Goal: Information Seeking & Learning: Learn about a topic

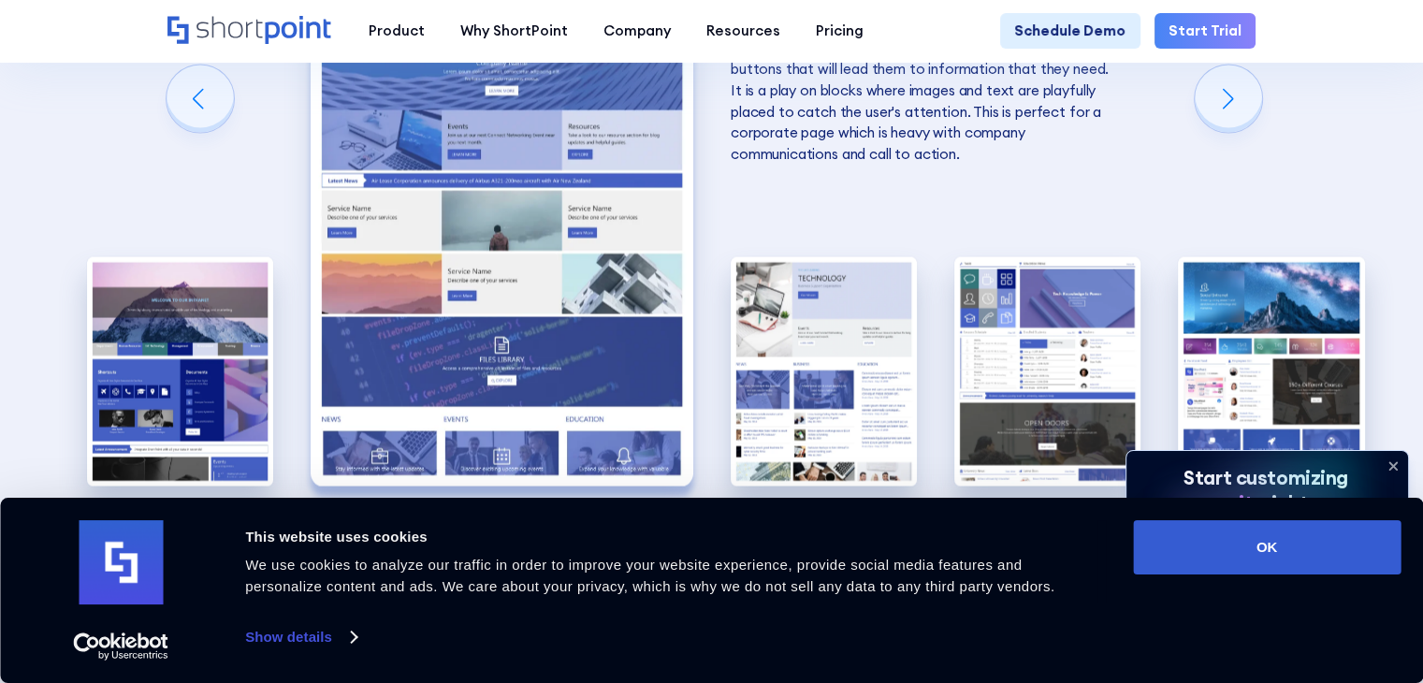
scroll to position [3743, 0]
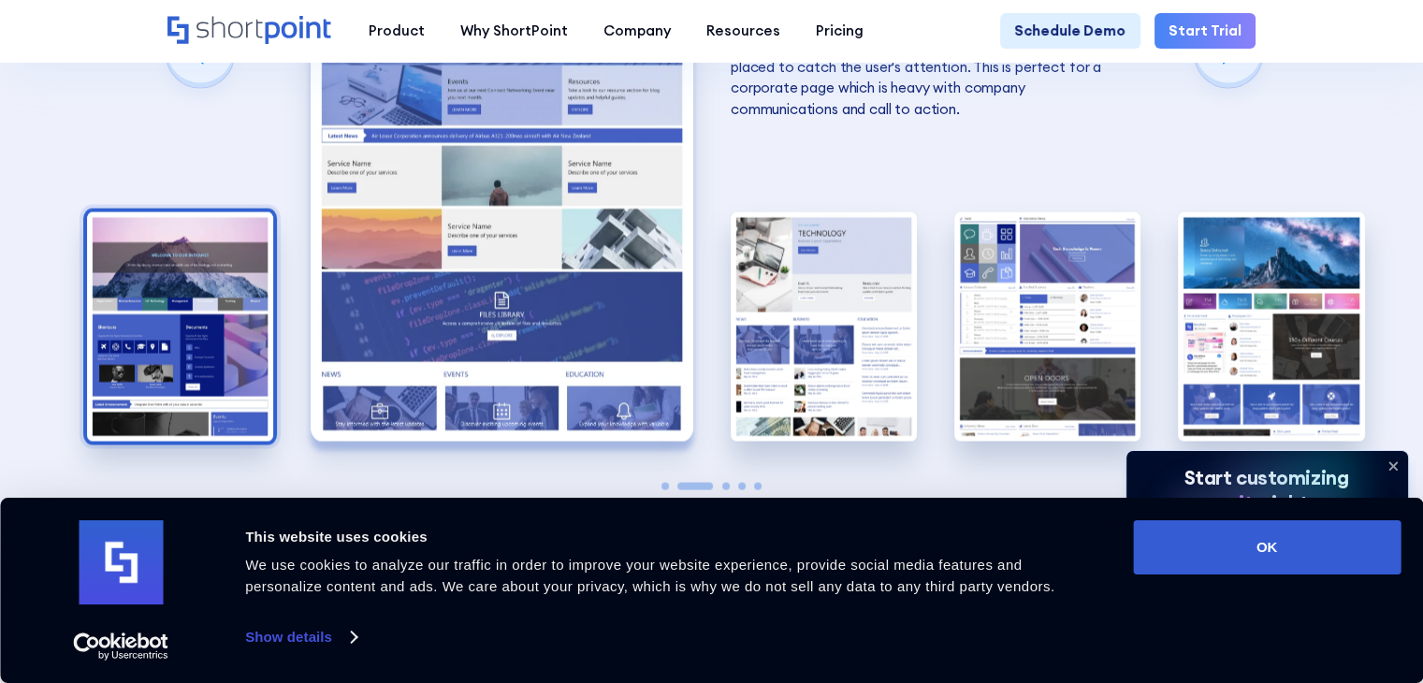
click at [180, 306] on img "1 / 5" at bounding box center [180, 326] width 186 height 229
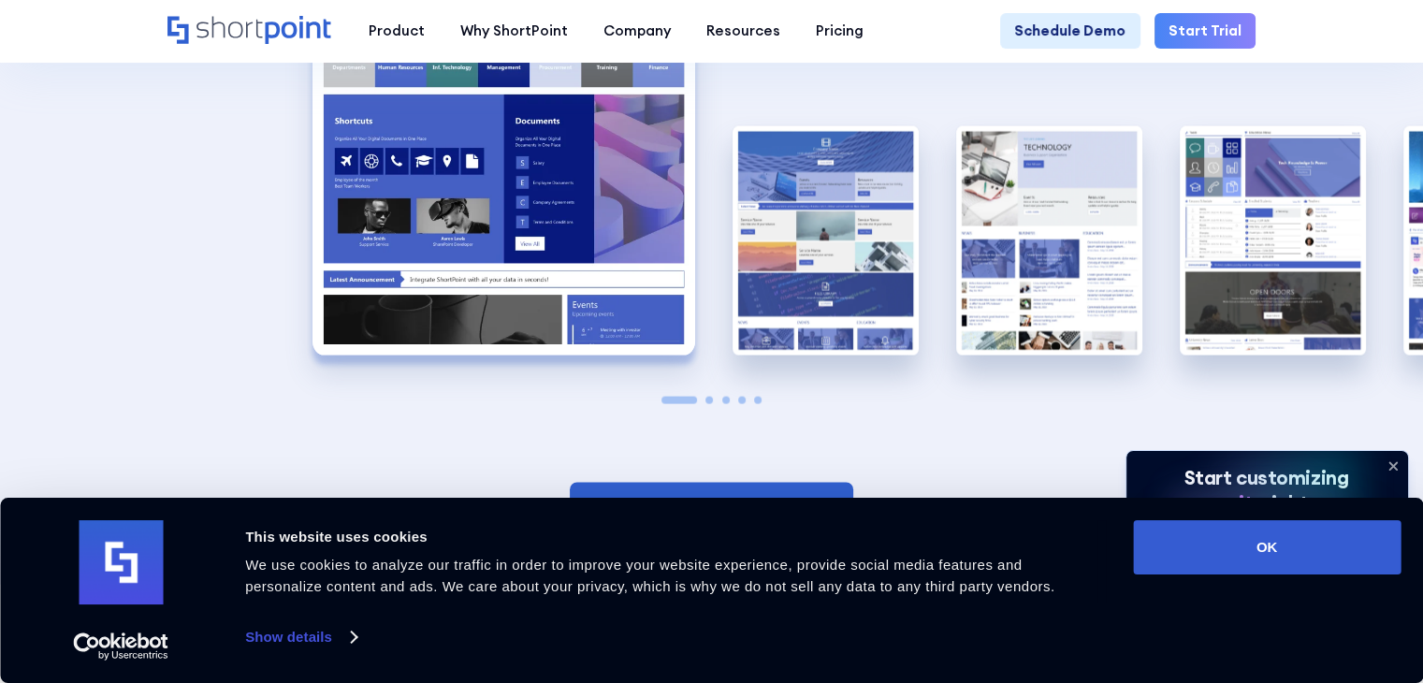
scroll to position [3836, 0]
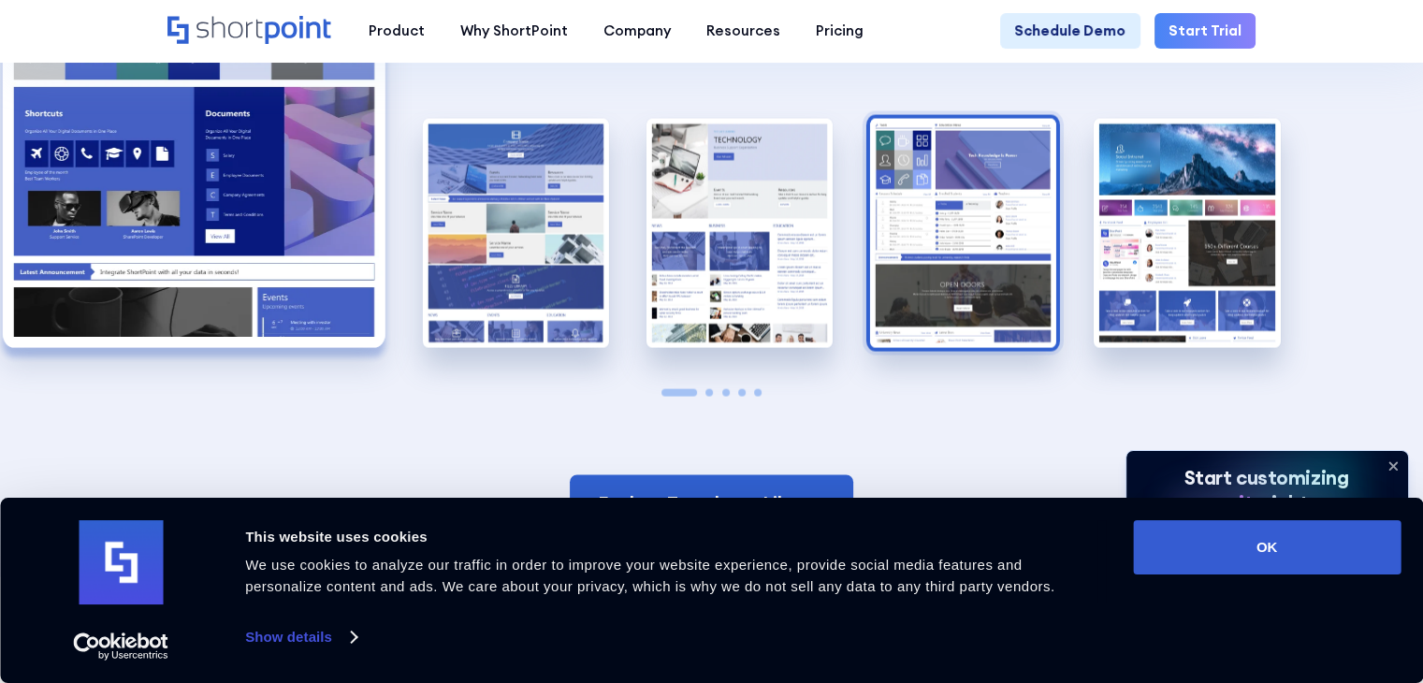
click at [913, 260] on img "4 / 5" at bounding box center [963, 233] width 186 height 229
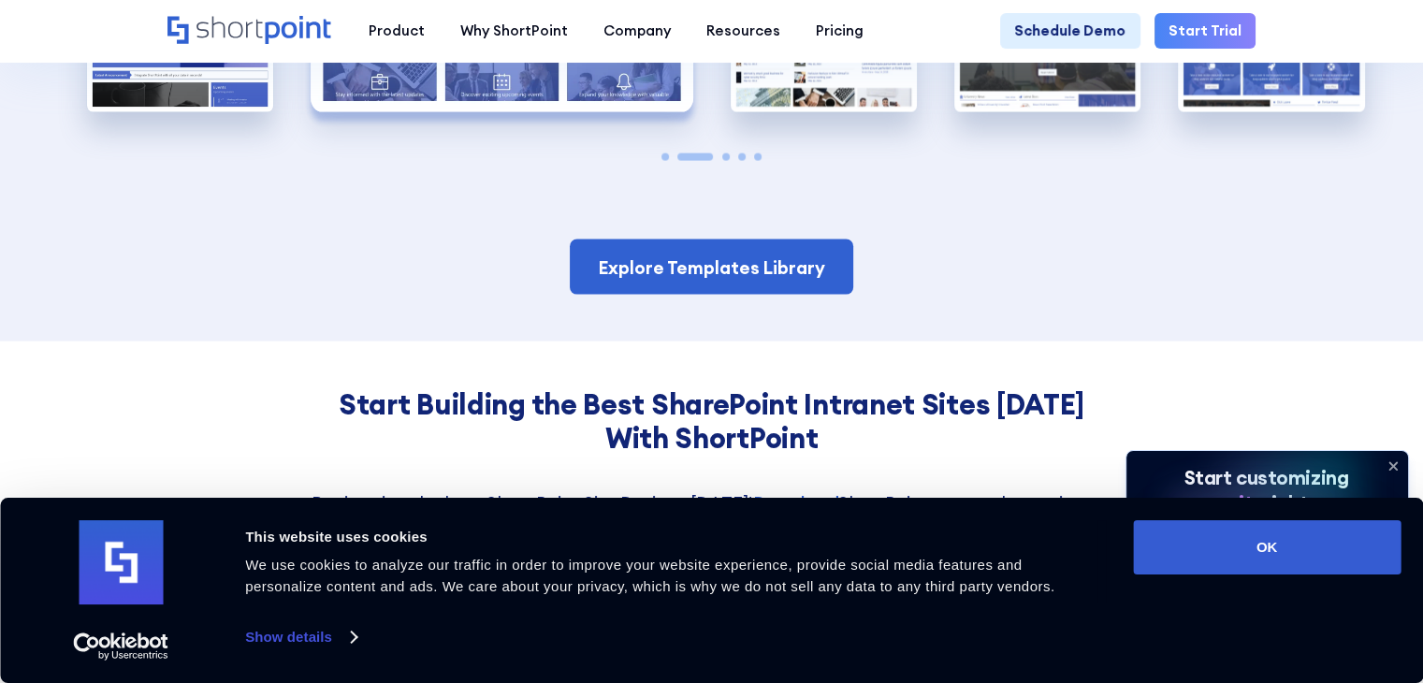
scroll to position [4210, 0]
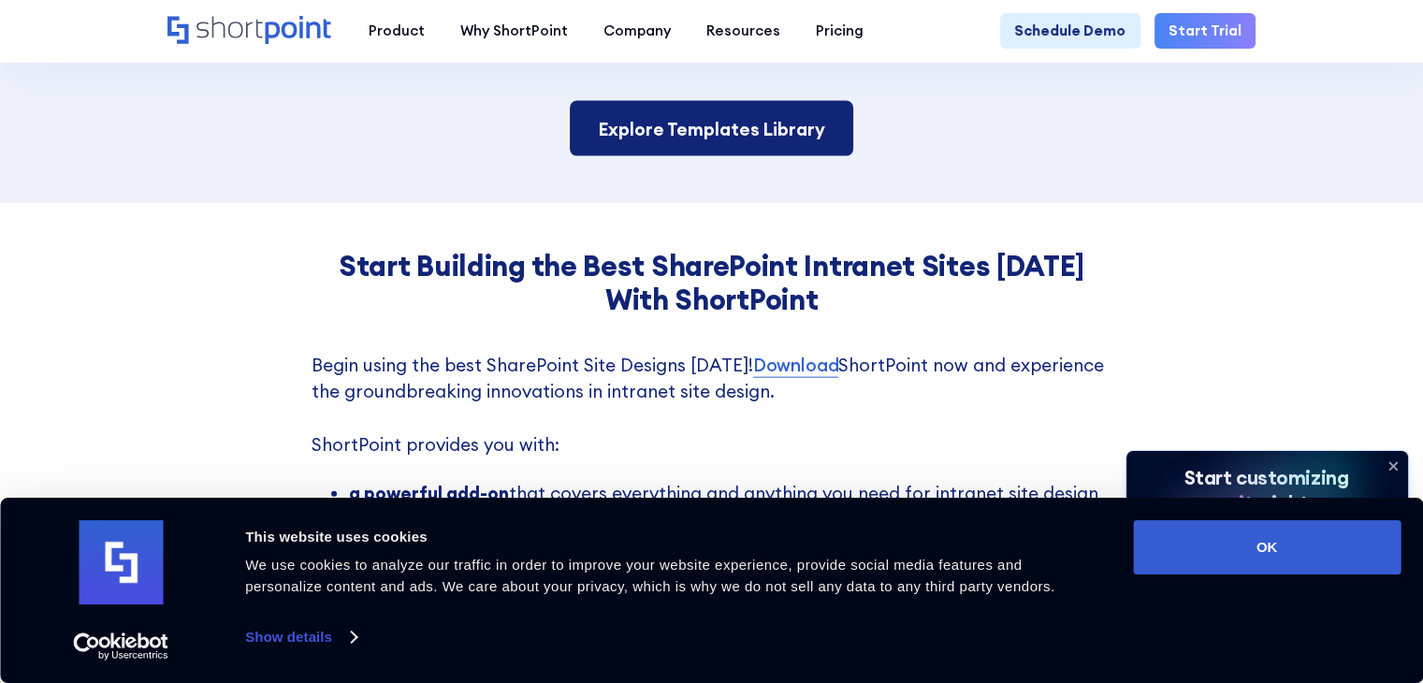
click at [679, 154] on link "Explore Templates Library" at bounding box center [711, 128] width 283 height 55
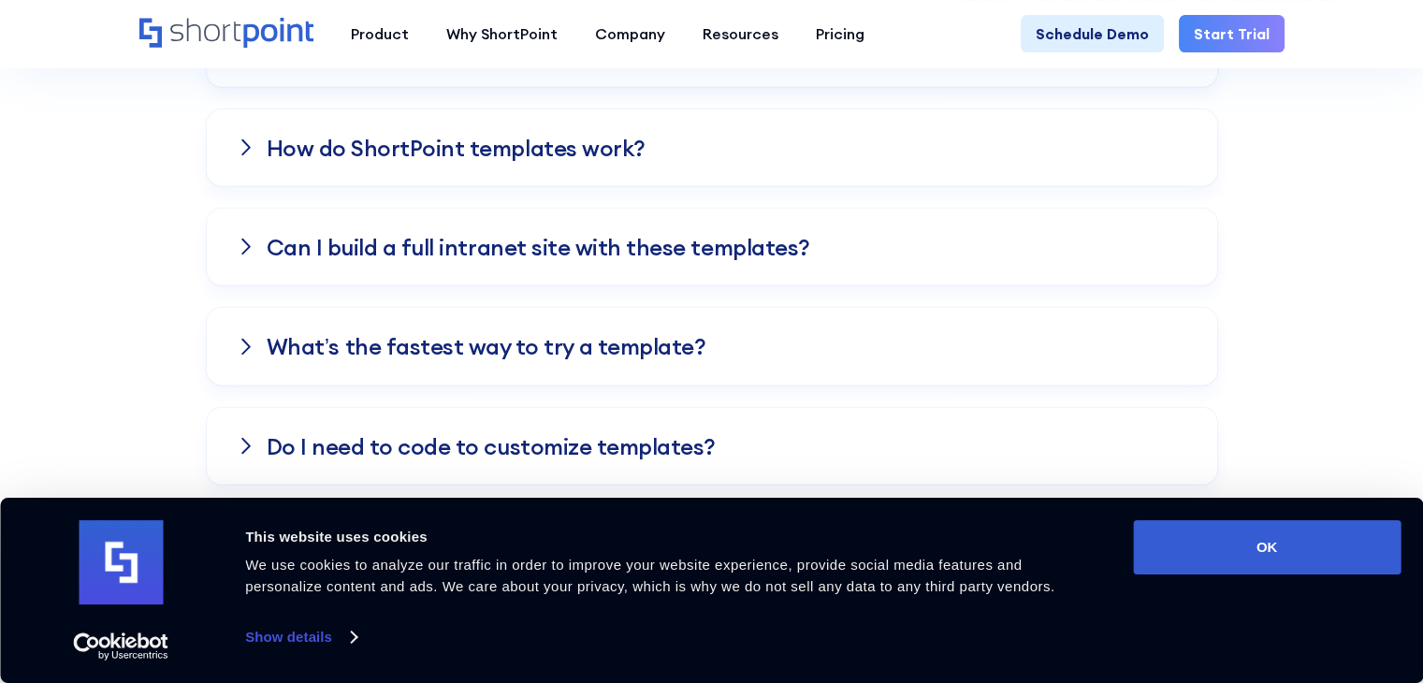
scroll to position [5427, 0]
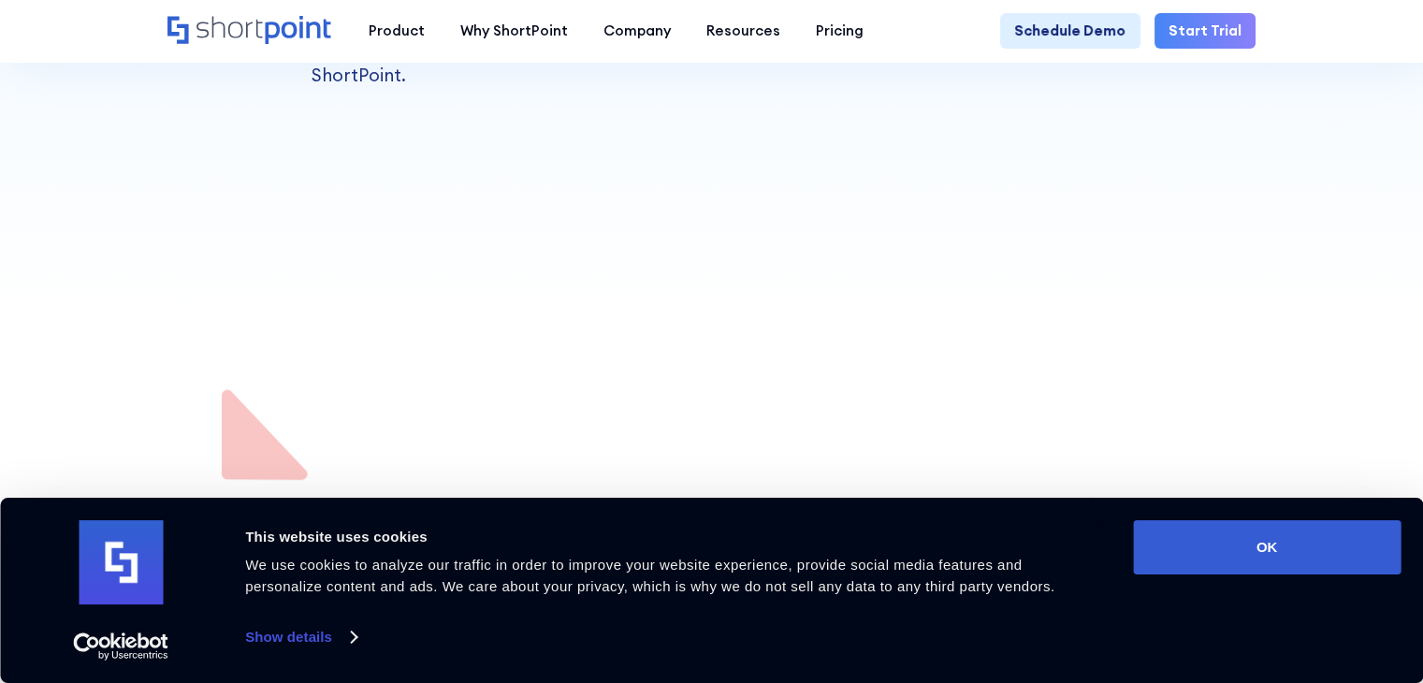
scroll to position [842, 0]
